Goal: Information Seeking & Learning: Learn about a topic

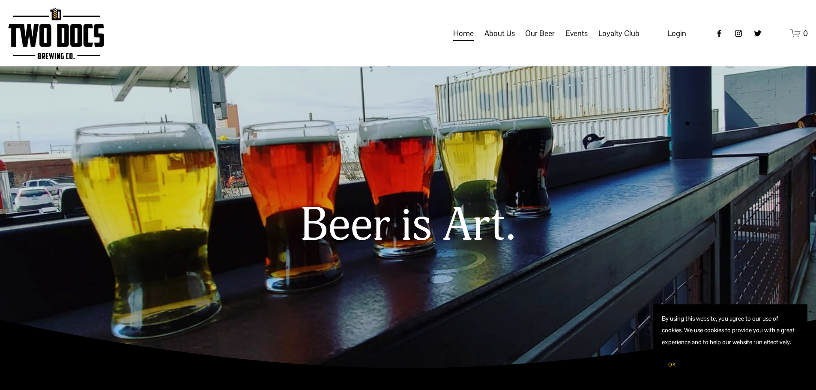
click at [496, 41] on span "About Us" at bounding box center [500, 33] width 30 height 15
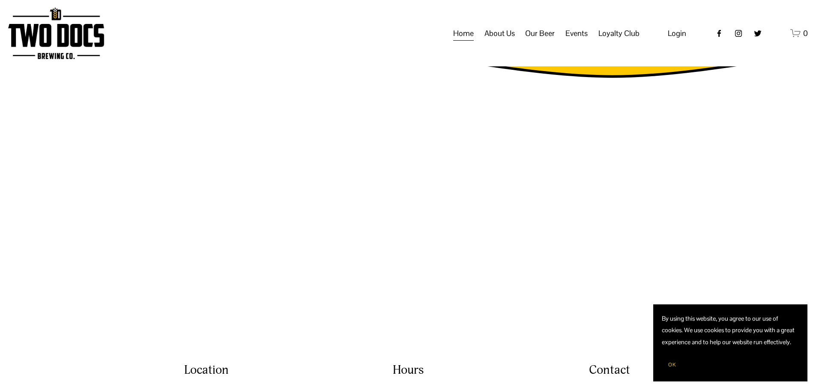
scroll to position [1461, 0]
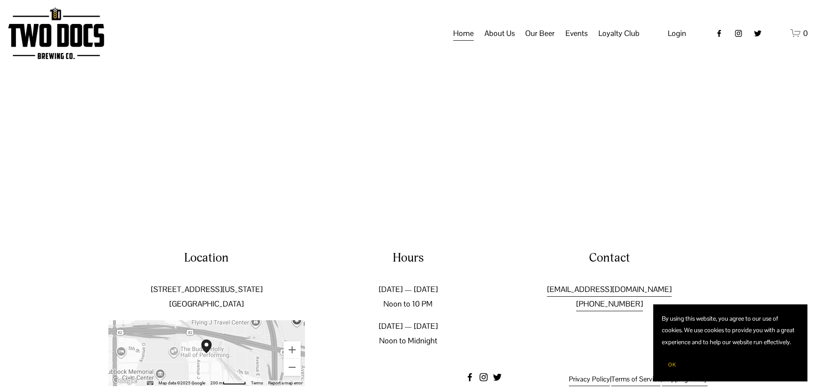
click at [669, 369] on button "OK" at bounding box center [672, 365] width 21 height 16
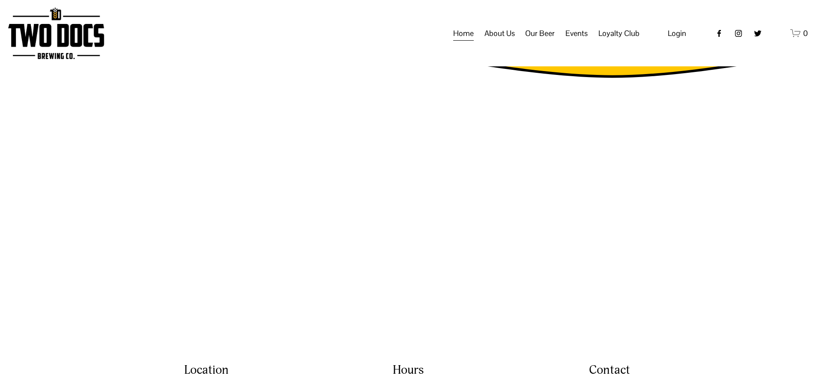
scroll to position [1282, 0]
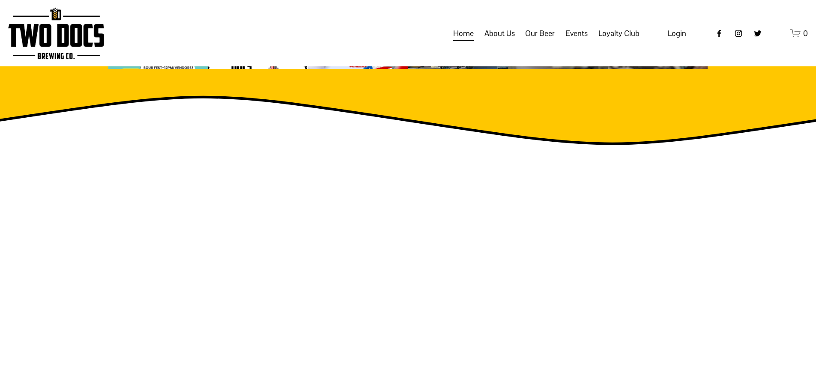
drag, startPoint x: 805, startPoint y: 187, endPoint x: 832, endPoint y: 113, distance: 79.1
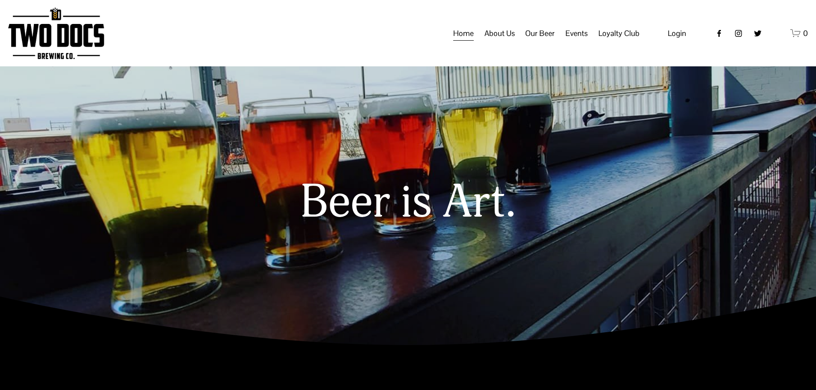
scroll to position [0, 0]
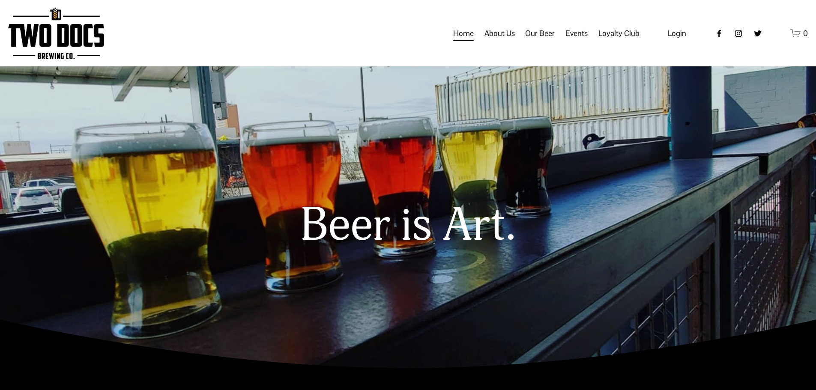
click at [511, 38] on span "About Us" at bounding box center [500, 33] width 30 height 15
click at [0, 0] on span "Our Mission" at bounding box center [0, 0] width 0 height 0
